Goal: Transaction & Acquisition: Purchase product/service

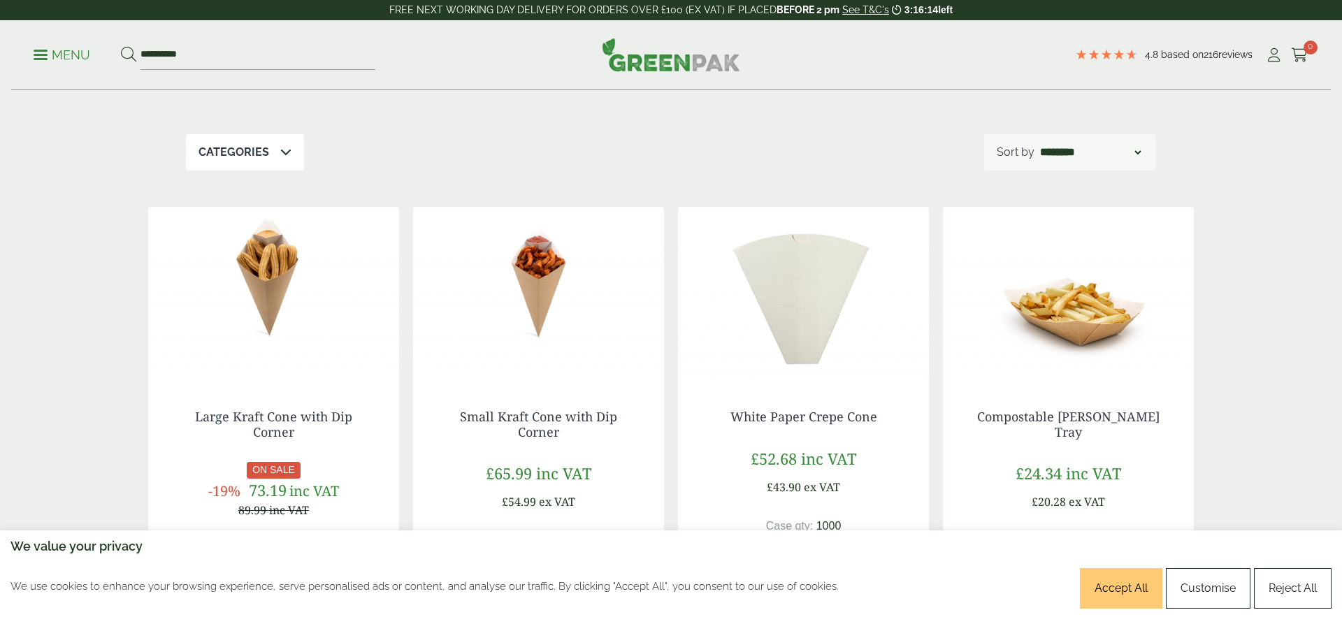
scroll to position [188, 0]
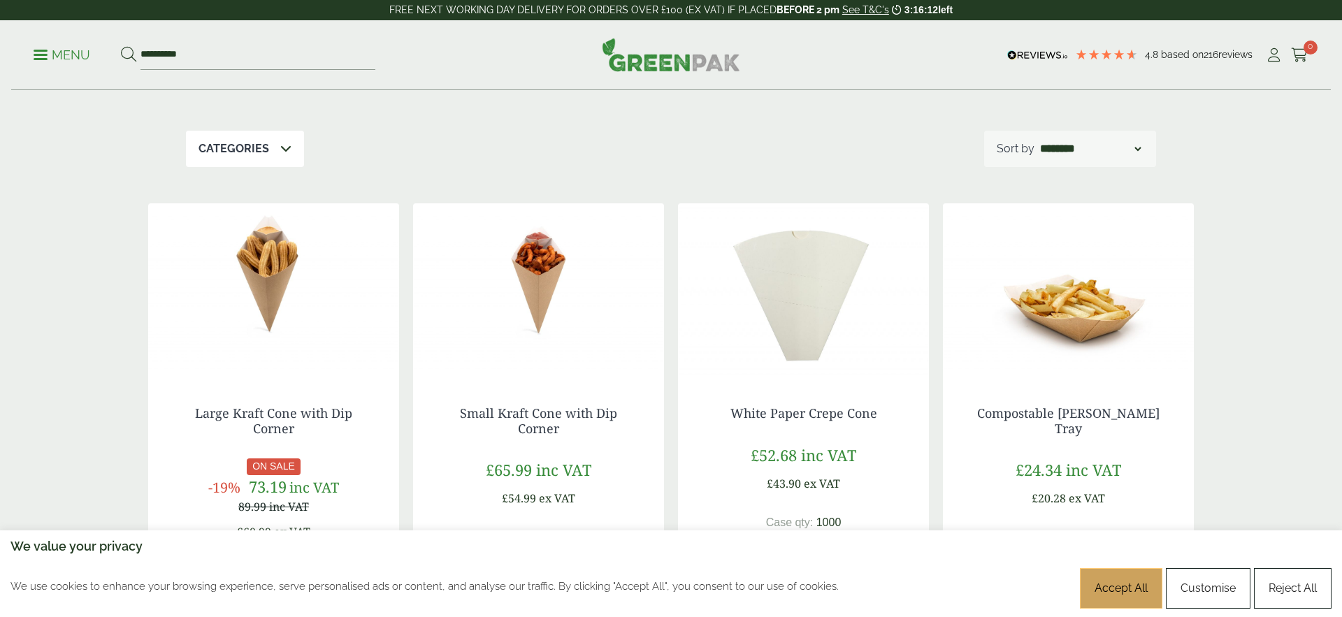
drag, startPoint x: 1115, startPoint y: 581, endPoint x: 1083, endPoint y: 565, distance: 36.6
click at [1115, 581] on link "Accept All" at bounding box center [1121, 588] width 82 height 41
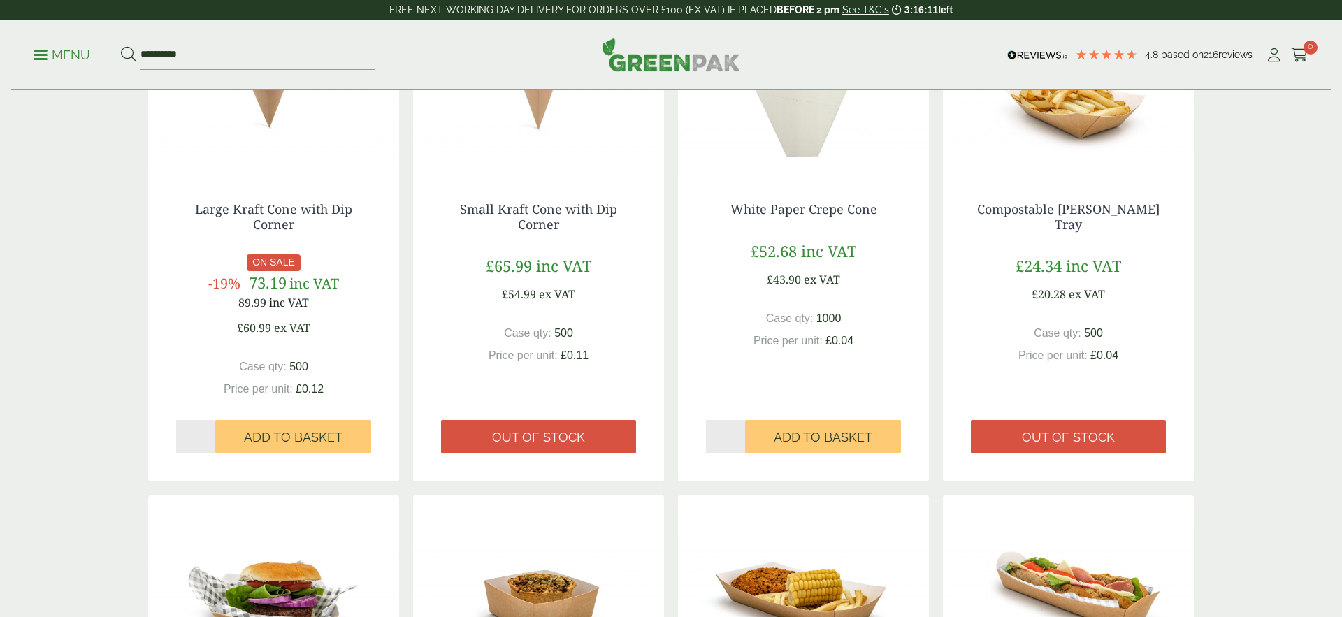
scroll to position [280, 0]
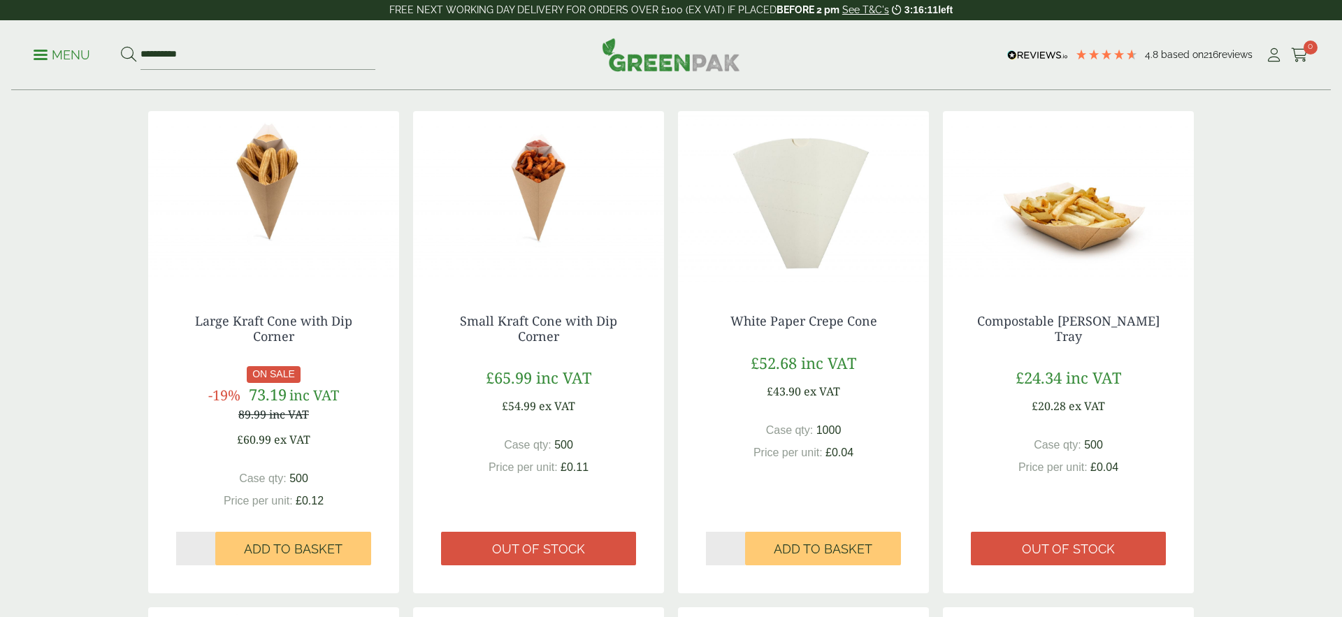
click at [788, 240] on img at bounding box center [803, 198] width 251 height 175
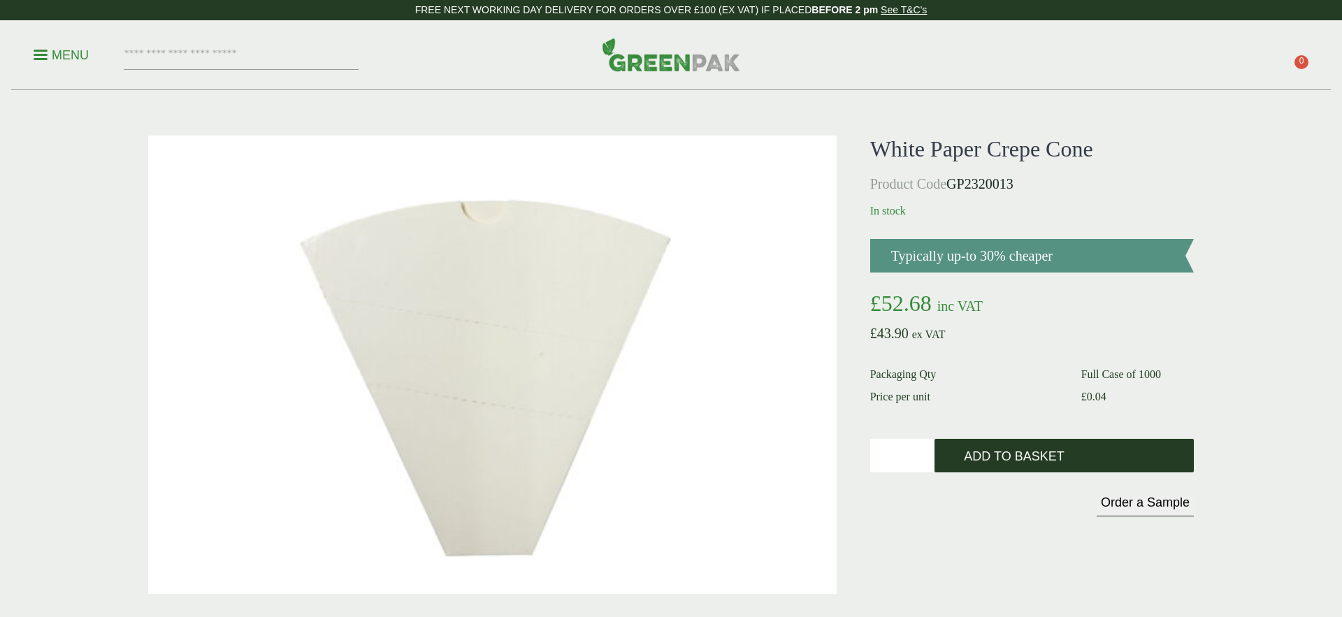
click at [1034, 452] on span "Add to Basket" at bounding box center [1014, 456] width 100 height 15
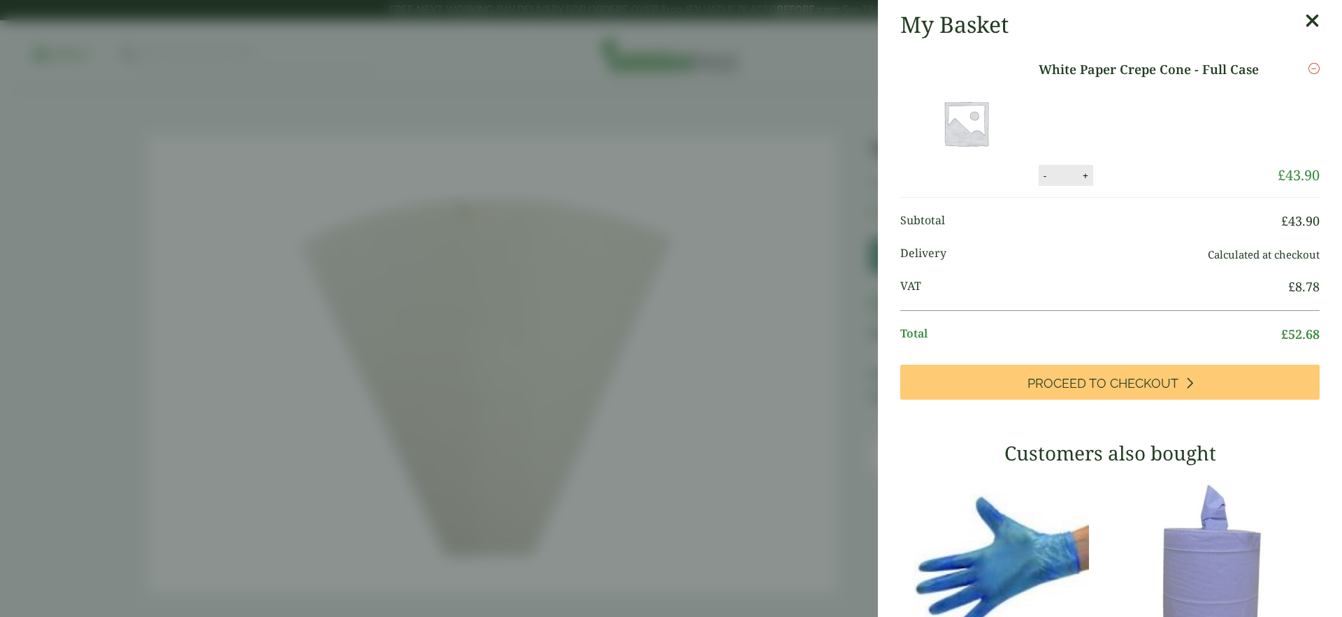
click at [1309, 18] on icon at bounding box center [1312, 21] width 15 height 20
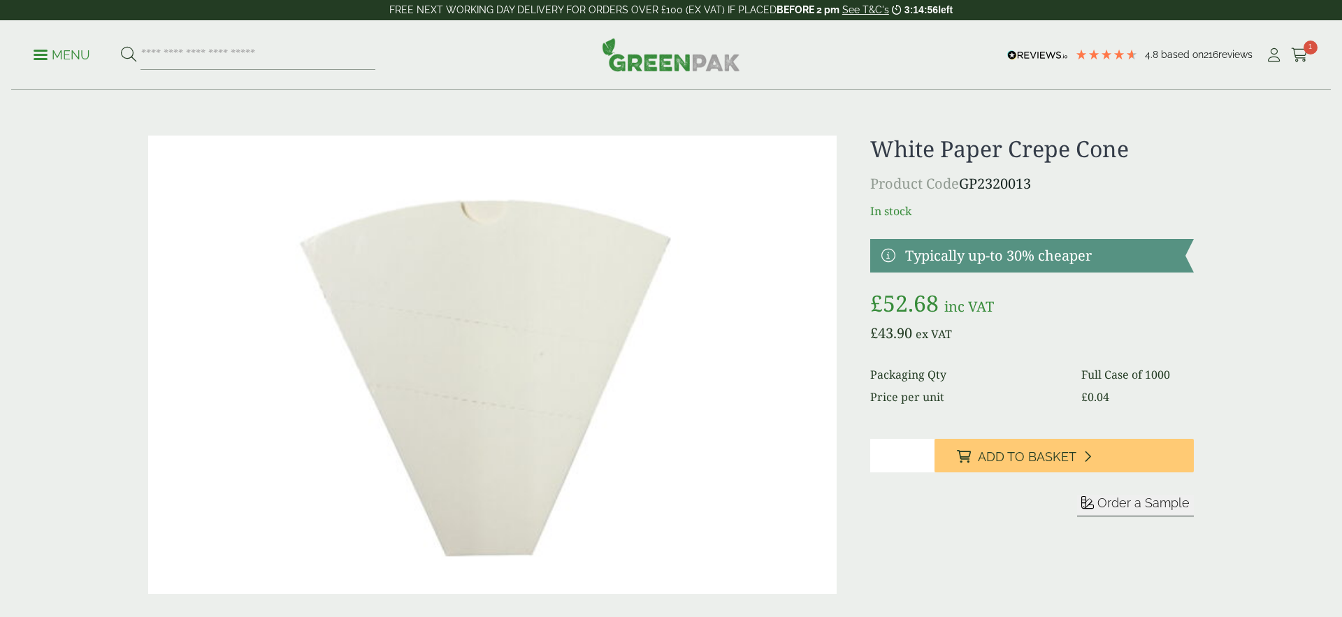
click at [70, 66] on ul "Menu" at bounding box center [205, 55] width 342 height 29
click at [57, 57] on p "Menu" at bounding box center [62, 55] width 57 height 17
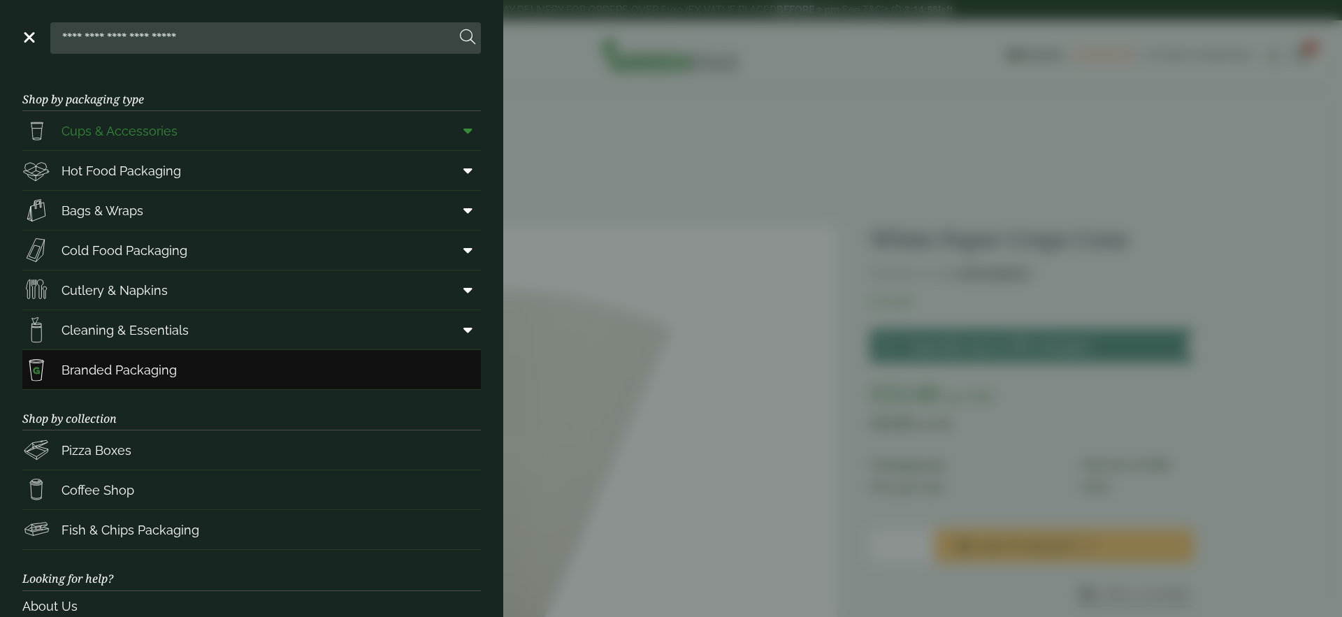
click at [122, 120] on span "Cups & Accessories" at bounding box center [99, 131] width 155 height 28
click at [412, 140] on link "Cups & Accessories" at bounding box center [251, 130] width 458 height 39
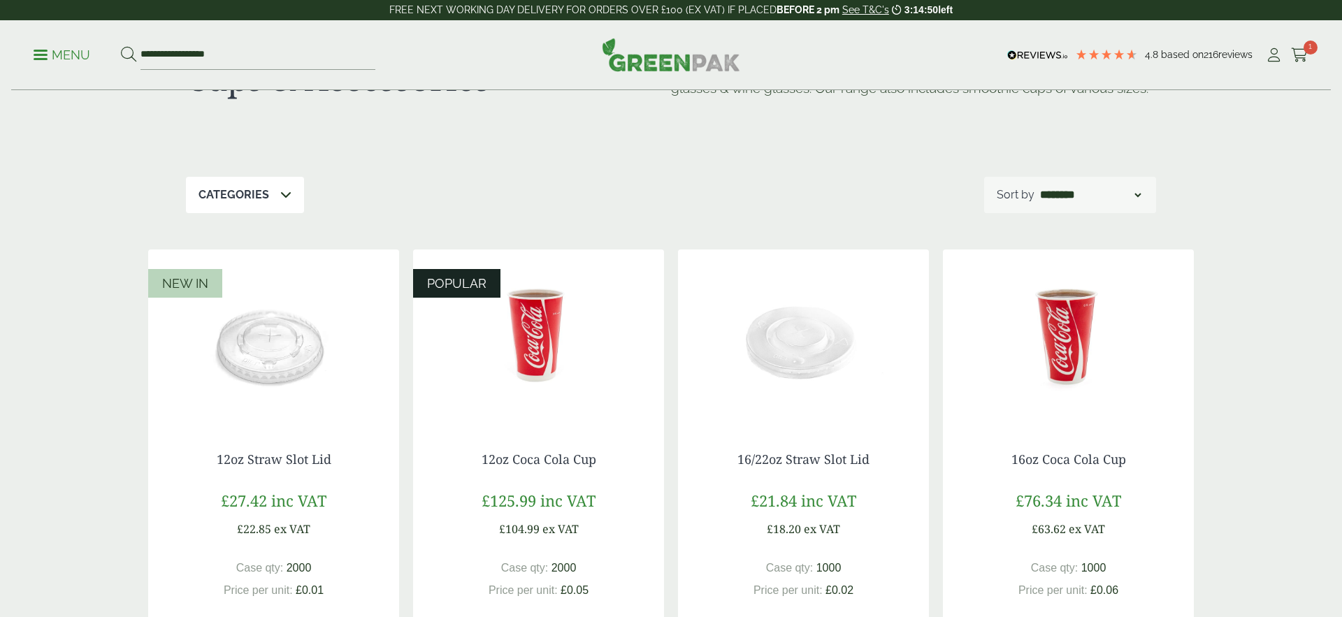
scroll to position [175, 0]
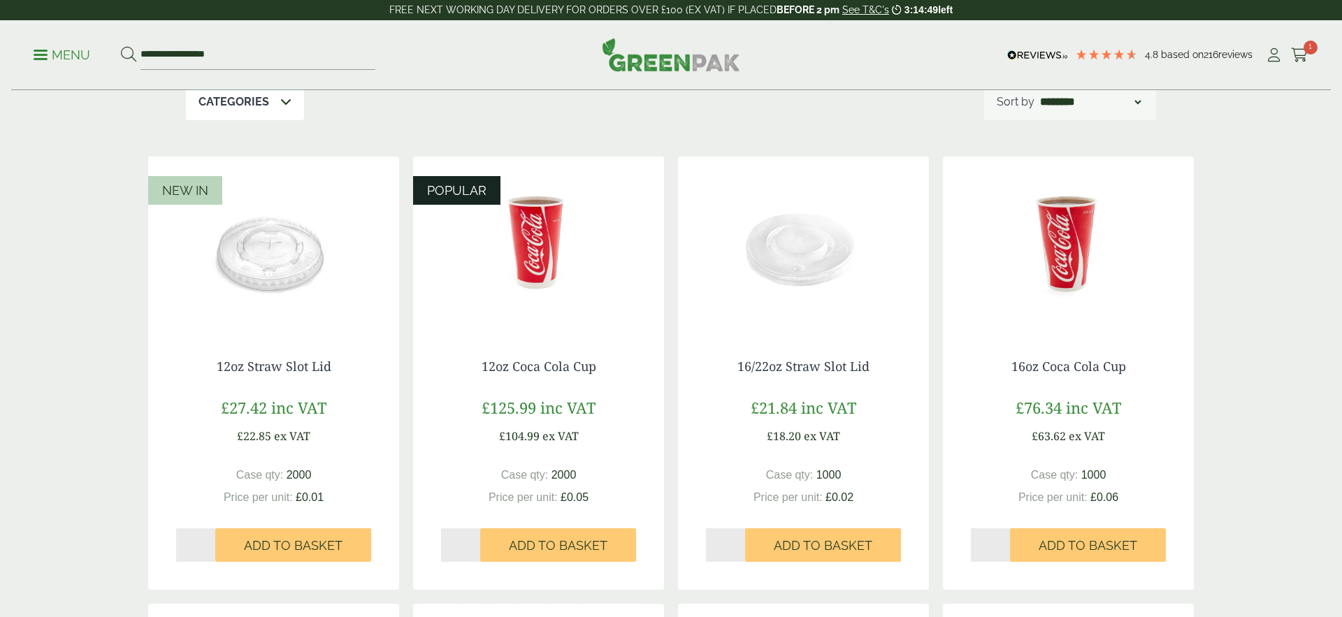
click at [288, 284] on img at bounding box center [273, 244] width 251 height 175
